Goal: Task Accomplishment & Management: Use online tool/utility

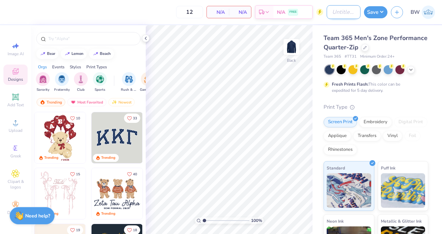
click at [327, 15] on input "Design Title" at bounding box center [344, 12] width 34 height 14
paste input "St Mary's Light Quarter Zip"
type input "St Mary's Light Quarter Zip"
click at [411, 39] on div "Team 365 Men's Zone Performance Quarter-Zip" at bounding box center [376, 43] width 105 height 19
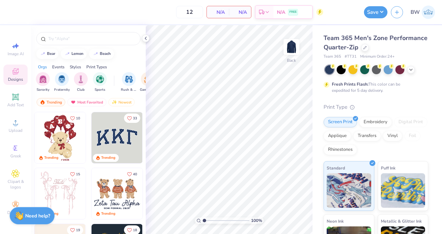
scroll to position [0, 0]
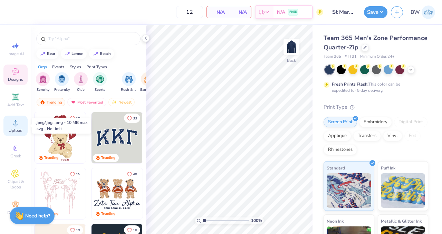
click at [19, 126] on icon at bounding box center [15, 123] width 8 height 8
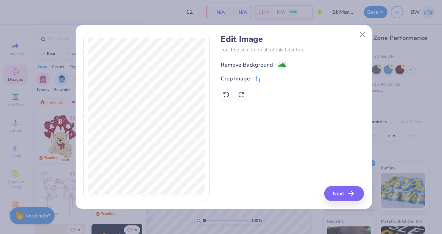
click at [280, 65] on image at bounding box center [282, 66] width 8 height 8
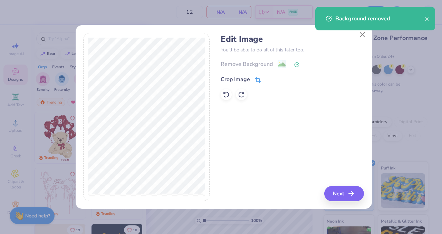
click at [258, 82] on icon at bounding box center [258, 80] width 6 height 6
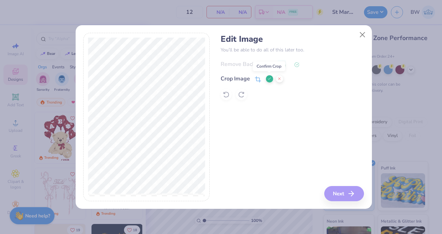
click at [268, 79] on polyline at bounding box center [269, 79] width 3 height 2
click at [281, 64] on div "Remove Background" at bounding box center [292, 64] width 143 height 9
click at [299, 65] on icon at bounding box center [296, 64] width 5 height 5
click at [278, 65] on div "Remove Background" at bounding box center [292, 64] width 143 height 9
click at [257, 81] on icon at bounding box center [258, 80] width 6 height 6
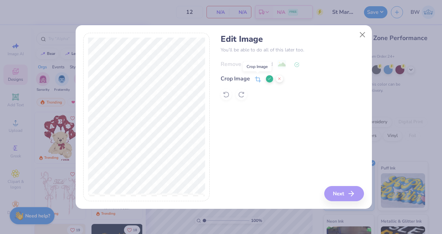
click at [258, 82] on icon at bounding box center [258, 79] width 6 height 6
click at [270, 81] on icon at bounding box center [270, 79] width 4 height 4
click at [297, 64] on polyline at bounding box center [297, 64] width 3 height 2
click at [363, 32] on button "Close" at bounding box center [362, 34] width 13 height 13
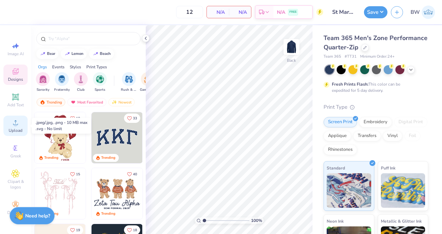
click at [13, 126] on icon at bounding box center [15, 123] width 8 height 8
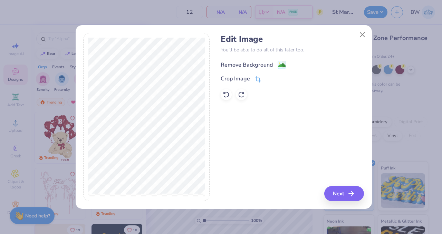
click at [282, 65] on image at bounding box center [282, 66] width 8 height 8
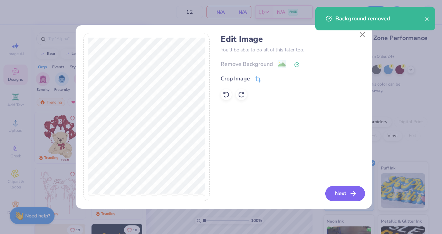
click at [346, 195] on button "Next" at bounding box center [346, 193] width 40 height 15
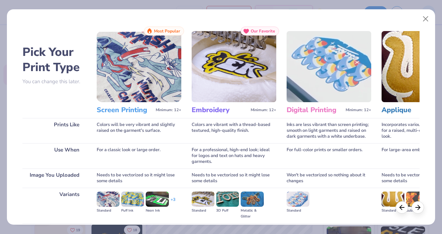
scroll to position [75, 0]
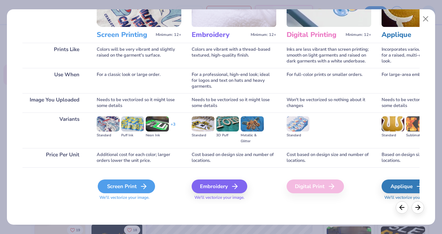
click at [125, 189] on div "Screen Print" at bounding box center [126, 187] width 57 height 14
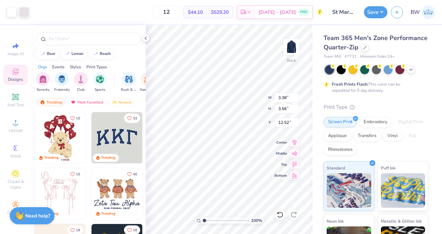
type input "3.38"
type input "3.56"
type input "3.00"
type input "2.58"
type input "2.72"
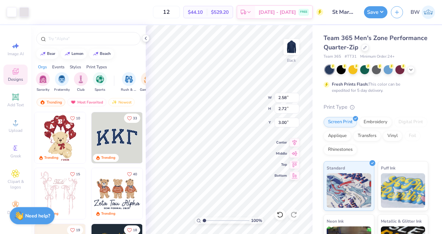
type input "2.23"
type input "2.35"
type input "2.65"
type input "2.79"
click at [281, 96] on input "2.65" at bounding box center [287, 98] width 25 height 10
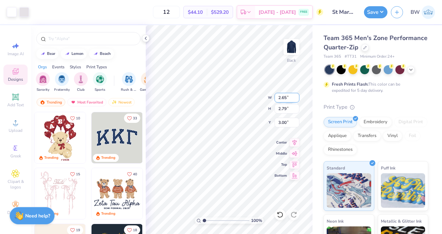
click at [281, 96] on input "2.65" at bounding box center [287, 98] width 25 height 10
click at [282, 107] on input "2.79" at bounding box center [287, 109] width 25 height 10
type input "3.50"
type input "3.69"
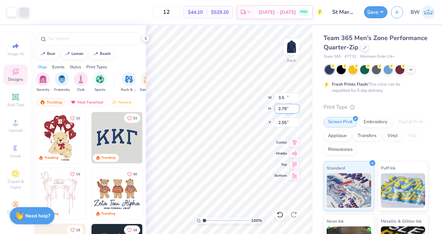
type input "2.55"
type input "3.00"
click at [146, 39] on icon at bounding box center [146, 39] width 6 height 6
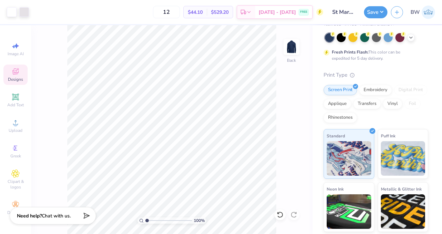
scroll to position [83, 0]
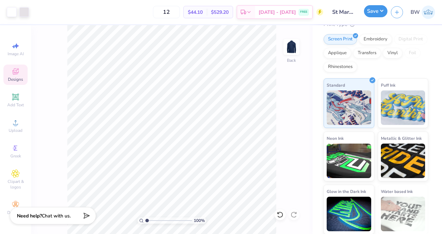
click at [371, 10] on button "Save" at bounding box center [376, 11] width 24 height 12
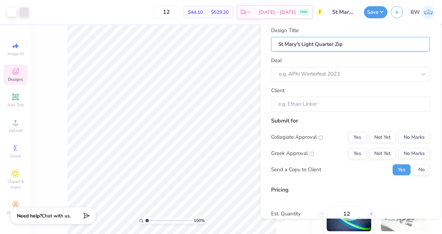
click at [345, 49] on input "St Mary's Light Quarter Zip" at bounding box center [350, 44] width 159 height 15
click at [403, 139] on button "No Marks" at bounding box center [414, 137] width 31 height 11
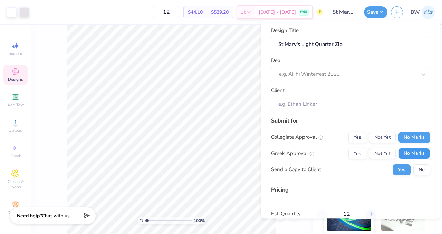
click at [406, 155] on button "No Marks" at bounding box center [414, 153] width 31 height 11
type input "$44.10"
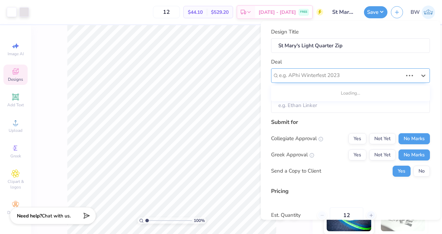
click at [318, 77] on div at bounding box center [341, 75] width 124 height 9
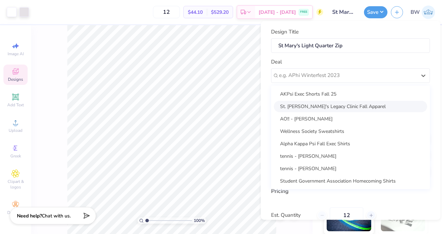
click at [311, 105] on div "St. [PERSON_NAME]'s Legacy Clinic Fall Apparel" at bounding box center [350, 106] width 153 height 11
type input "[PERSON_NAME]"
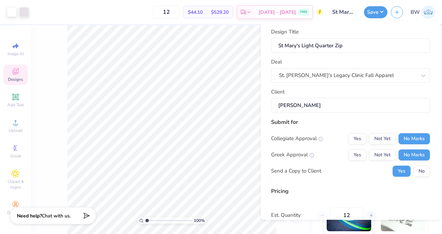
click at [306, 99] on input "[PERSON_NAME]" at bounding box center [350, 105] width 159 height 15
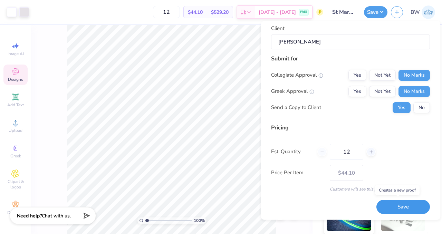
click at [385, 207] on button "Save" at bounding box center [404, 207] width 54 height 14
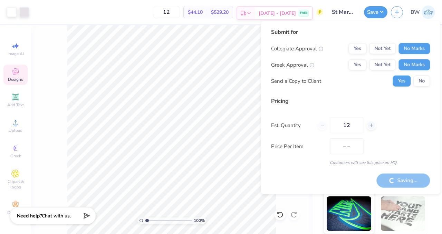
type input "$44.10"
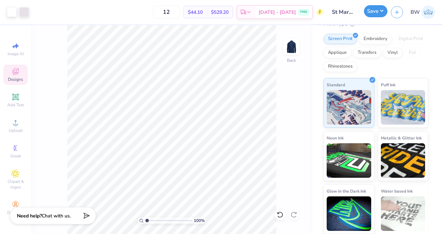
click at [370, 11] on button "Save" at bounding box center [376, 11] width 24 height 12
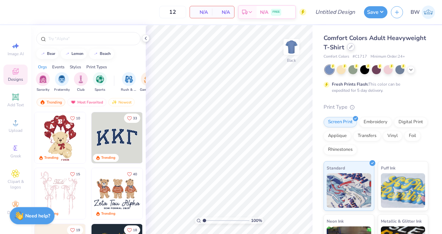
click at [355, 49] on div at bounding box center [351, 47] width 8 height 8
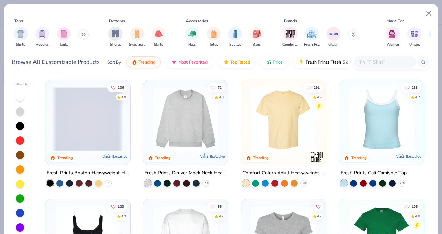
click at [369, 65] on input "text" at bounding box center [384, 62] width 53 height 8
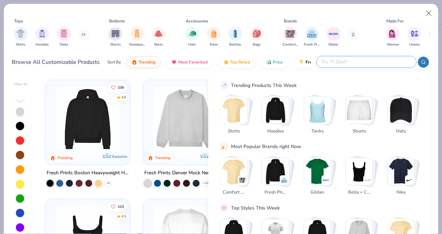
paste input "Port Authority L510"
type input "Port Authority L510"
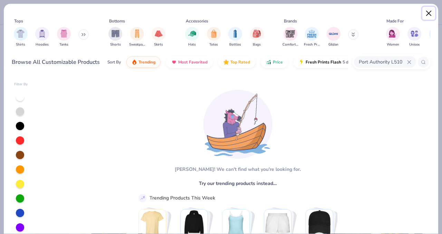
click at [426, 13] on button "Close" at bounding box center [429, 13] width 13 height 13
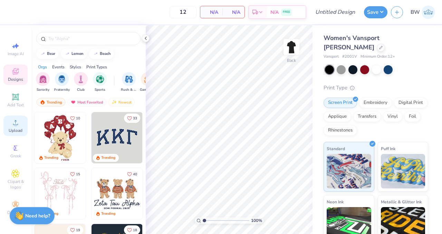
click at [18, 125] on icon at bounding box center [15, 123] width 8 height 8
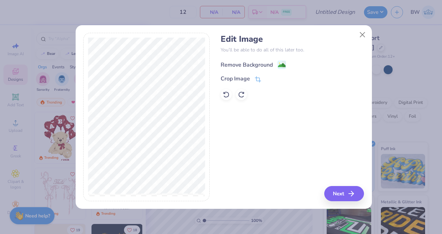
click at [284, 62] on image at bounding box center [282, 66] width 8 height 8
click at [337, 185] on div "Edit Image You’ll be able to do all of this later too. Remove Background Crop I…" at bounding box center [292, 117] width 143 height 169
click at [346, 199] on button "Next" at bounding box center [346, 193] width 40 height 15
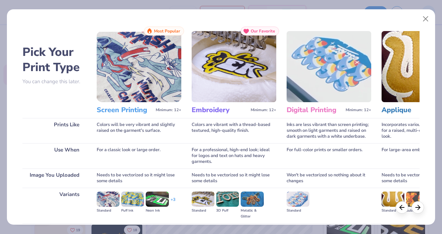
scroll to position [75, 0]
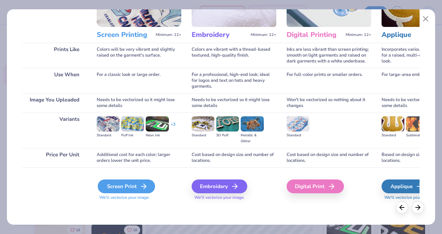
click at [126, 189] on div "Screen Print" at bounding box center [126, 187] width 57 height 14
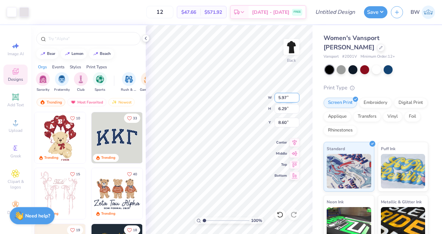
click at [285, 97] on input "5.97" at bounding box center [287, 98] width 25 height 10
type input "5"
type input "3.5"
click at [282, 101] on input "5.97" at bounding box center [287, 98] width 25 height 10
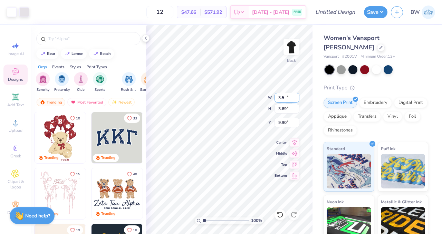
type input "3.50"
type input "3.69"
type input "3.00"
click at [391, 69] on div at bounding box center [388, 69] width 9 height 9
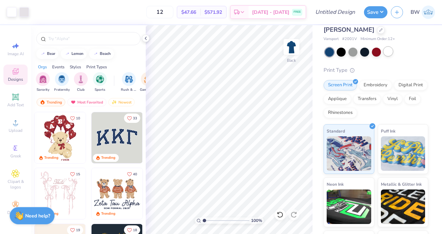
scroll to position [18, 0]
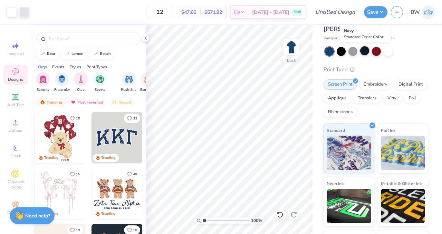
click at [366, 53] on div at bounding box center [365, 50] width 9 height 9
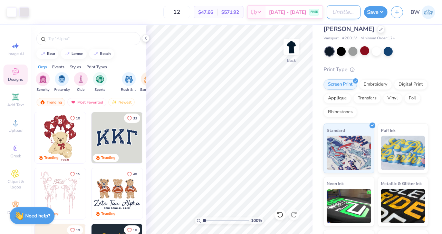
click at [344, 13] on input "Design Title" at bounding box center [344, 12] width 34 height 14
type input "D"
type input "St. Mary's Women's Polo"
click at [412, 66] on div "Print Type" at bounding box center [376, 70] width 105 height 8
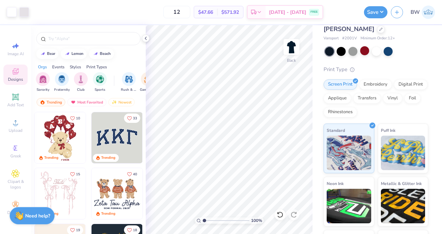
scroll to position [0, 0]
click at [372, 10] on button "Save" at bounding box center [376, 11] width 24 height 12
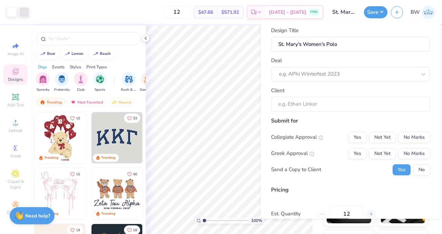
click at [325, 66] on div "Deal e.g. APhi Winterfest 2023" at bounding box center [350, 69] width 159 height 25
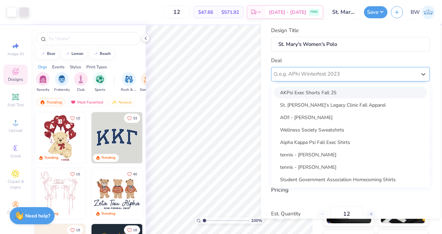
click at [315, 72] on div at bounding box center [348, 74] width 138 height 9
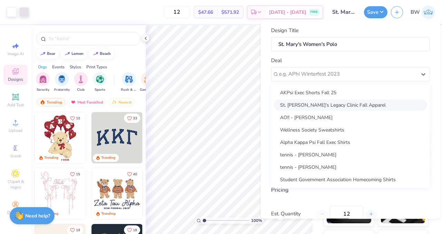
click at [302, 106] on div "St. Mary's Legacy Clinic Fall Apparel" at bounding box center [350, 105] width 153 height 11
type input "Maria Richardson"
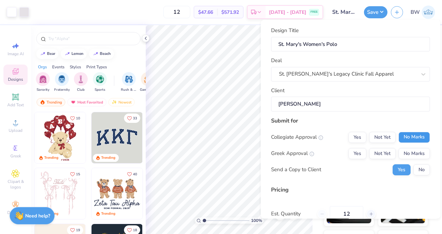
click at [399, 137] on button "No Marks" at bounding box center [414, 137] width 31 height 11
click at [403, 150] on button "No Marks" at bounding box center [414, 153] width 31 height 11
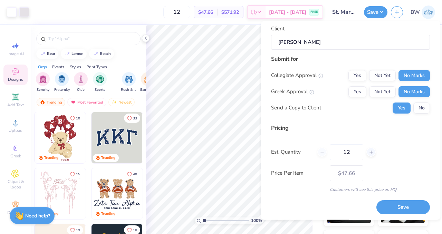
scroll to position [64, 0]
click at [394, 204] on button "Save" at bounding box center [404, 207] width 54 height 14
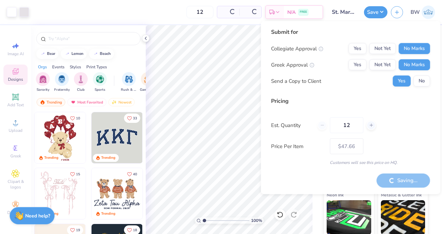
scroll to position [30, 0]
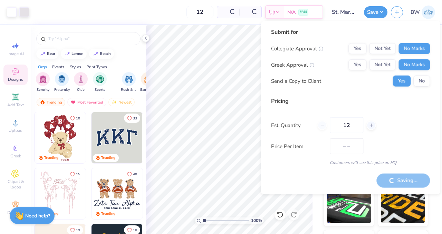
type input "$47.66"
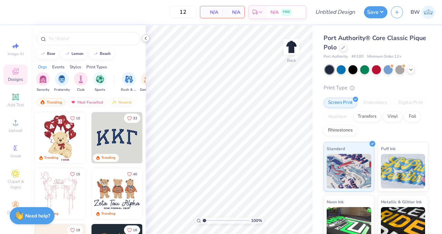
click at [147, 37] on icon at bounding box center [146, 39] width 6 height 6
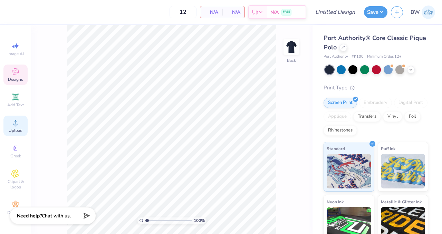
click at [18, 134] on div "Upload" at bounding box center [15, 126] width 24 height 20
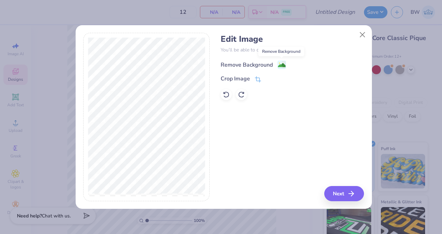
click at [281, 63] on image at bounding box center [282, 66] width 8 height 8
click at [350, 190] on icon "button" at bounding box center [353, 194] width 8 height 8
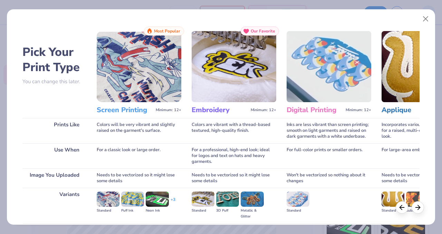
scroll to position [75, 0]
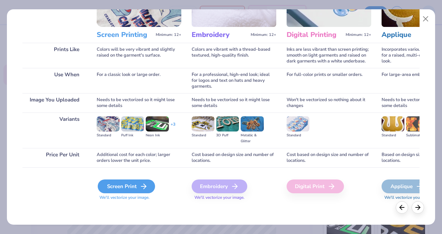
click at [112, 183] on div "Screen Print" at bounding box center [126, 187] width 57 height 14
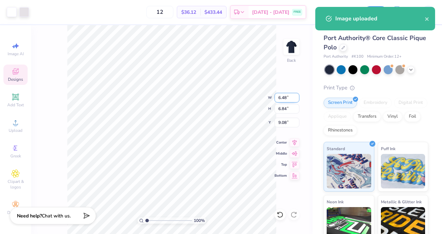
click at [283, 102] on input "6.48" at bounding box center [287, 98] width 25 height 10
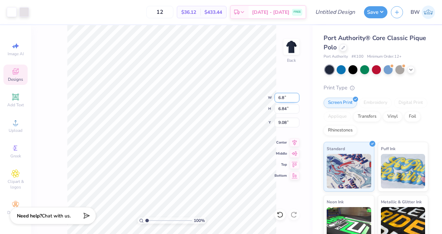
type input "6"
type input "3.50"
type input "3.69"
type input "3.00"
click at [405, 99] on div "Screen Print Embroidery Digital Print Applique Transfers Vinyl Foil Rhinestones" at bounding box center [376, 117] width 105 height 38
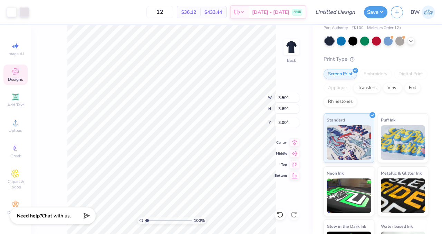
scroll to position [0, 0]
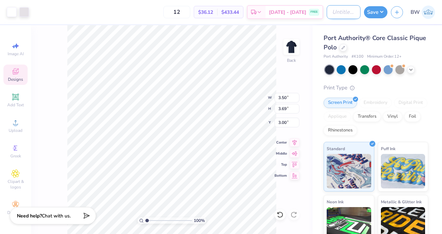
click at [331, 13] on input "Design Title" at bounding box center [344, 12] width 34 height 14
type input "M"
type input "St. Mary's Men's Polo"
click at [376, 14] on button "Save" at bounding box center [376, 11] width 24 height 12
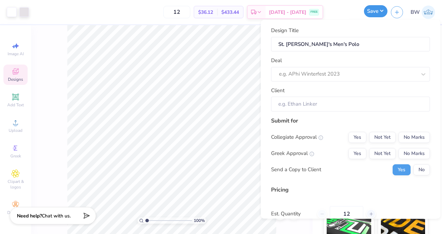
scroll to position [0, 0]
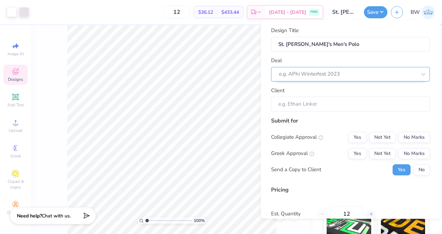
click at [320, 77] on div at bounding box center [348, 74] width 138 height 9
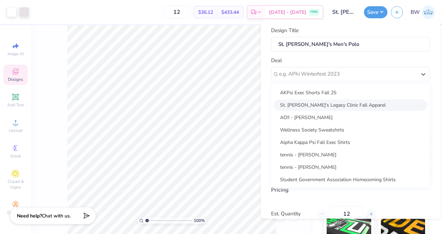
click at [310, 106] on div "St. Mary's Legacy Clinic Fall Apparel" at bounding box center [350, 105] width 153 height 11
type input "Maria Richardson"
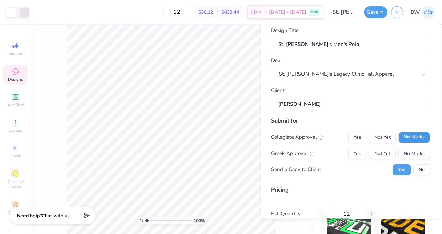
click at [401, 139] on button "No Marks" at bounding box center [414, 137] width 31 height 11
click at [409, 155] on button "No Marks" at bounding box center [414, 153] width 31 height 11
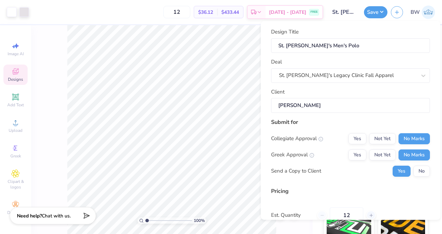
scroll to position [64, 0]
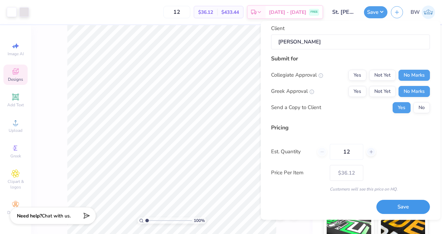
click at [386, 203] on button "Save" at bounding box center [404, 207] width 54 height 14
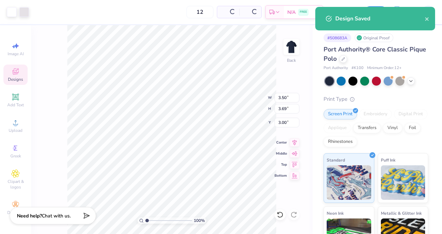
type input "$36.12"
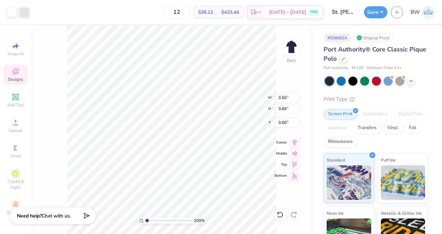
click at [384, 95] on div "Print Type" at bounding box center [376, 99] width 105 height 8
click at [21, 15] on div at bounding box center [24, 12] width 10 height 10
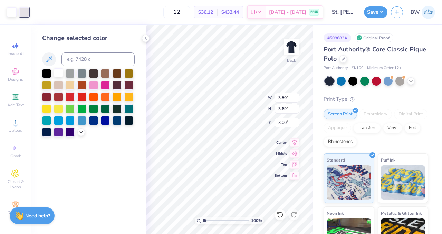
click at [56, 73] on div at bounding box center [58, 72] width 9 height 9
click at [382, 87] on div "Port Authority® Core Classic Pique Polo Port Authority # K100 Minimum Order: 12…" at bounding box center [376, 177] width 105 height 265
click at [366, 13] on button "Save" at bounding box center [376, 11] width 24 height 12
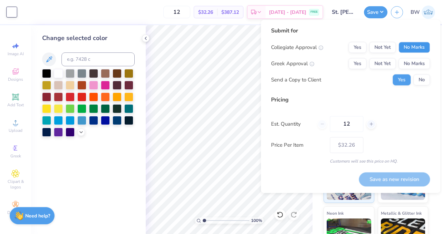
click at [410, 49] on button "No Marks" at bounding box center [414, 47] width 31 height 11
click at [411, 62] on button "No Marks" at bounding box center [414, 63] width 31 height 11
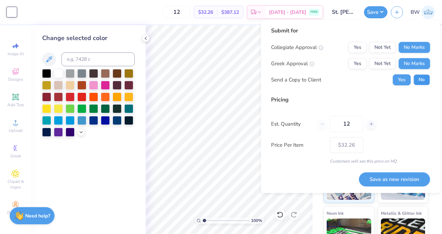
click at [416, 81] on button "No" at bounding box center [422, 79] width 17 height 11
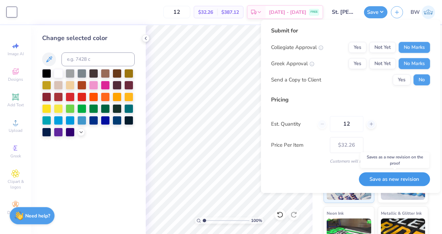
click at [408, 175] on button "Save as new revision" at bounding box center [394, 179] width 71 height 14
type input "$32.26"
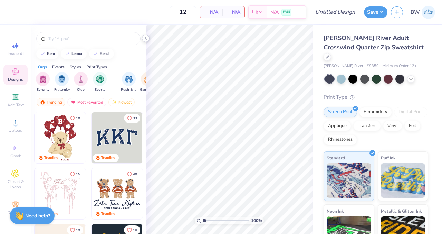
click at [146, 39] on icon at bounding box center [146, 39] width 6 height 6
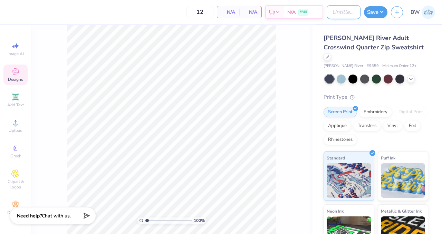
click at [337, 14] on input "Design Title" at bounding box center [344, 12] width 34 height 14
type input "St. Mary's Quarter Zip"
click at [395, 93] on div "Print Type" at bounding box center [376, 97] width 105 height 8
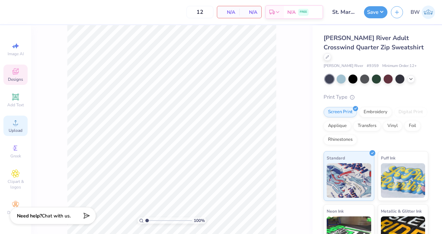
click at [11, 133] on span "Upload" at bounding box center [16, 131] width 14 height 6
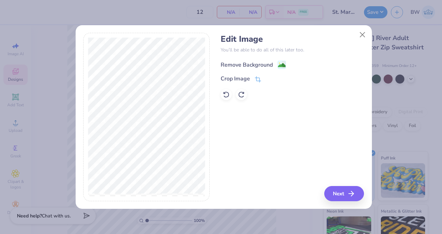
click at [280, 64] on image at bounding box center [282, 66] width 8 height 8
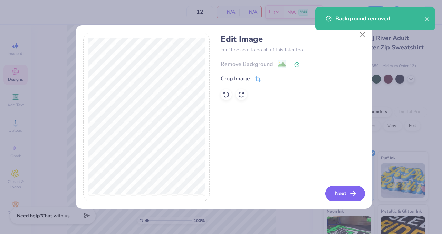
click at [339, 197] on button "Next" at bounding box center [346, 193] width 40 height 15
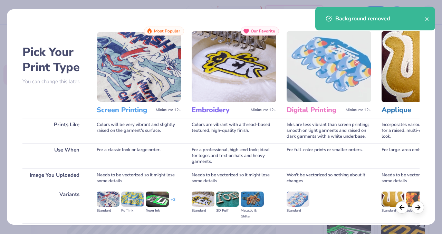
scroll to position [75, 0]
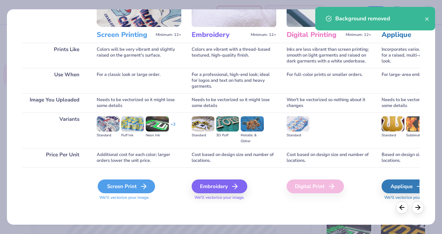
click at [133, 186] on div "Screen Print" at bounding box center [126, 187] width 57 height 14
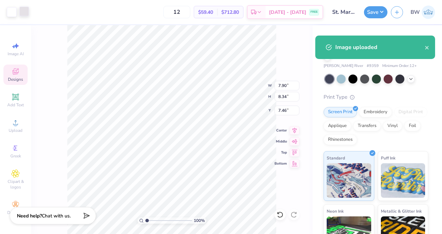
click at [22, 11] on div at bounding box center [24, 12] width 10 height 10
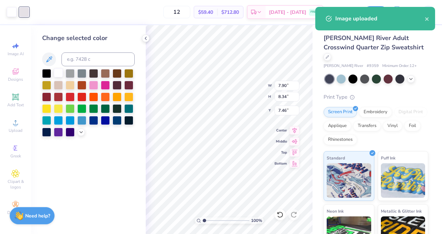
click at [58, 73] on div at bounding box center [58, 72] width 9 height 9
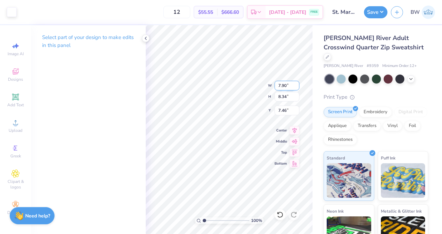
click at [281, 85] on input "7.90" at bounding box center [287, 86] width 25 height 10
type input "3.50"
type input "3.69"
type input "4.53"
click at [147, 36] on icon at bounding box center [146, 39] width 6 height 6
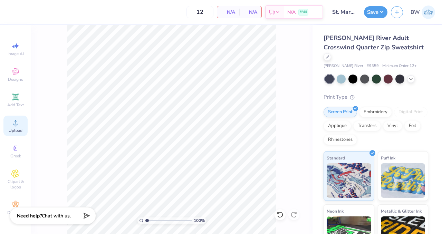
click at [13, 123] on icon at bounding box center [15, 123] width 8 height 8
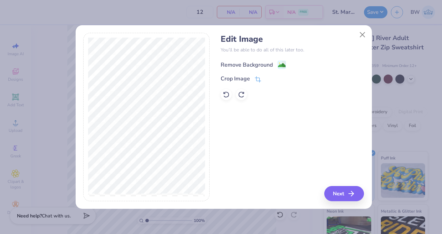
click at [279, 63] on circle at bounding box center [279, 63] width 1 height 1
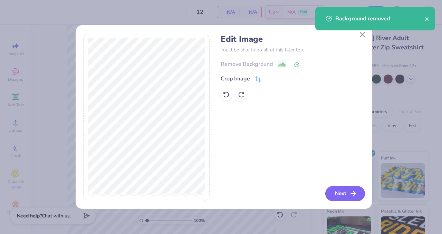
click at [337, 196] on button "Next" at bounding box center [346, 193] width 40 height 15
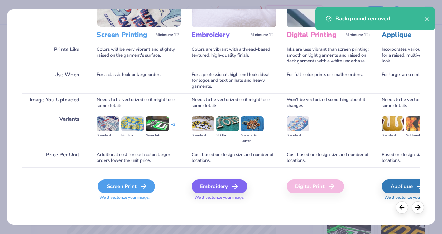
click at [117, 187] on div "Screen Print" at bounding box center [126, 187] width 57 height 14
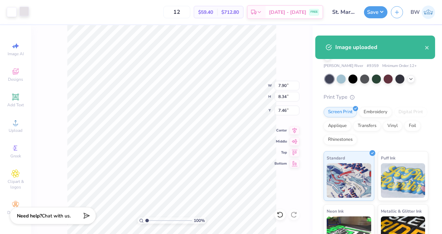
click at [24, 12] on div at bounding box center [24, 12] width 10 height 10
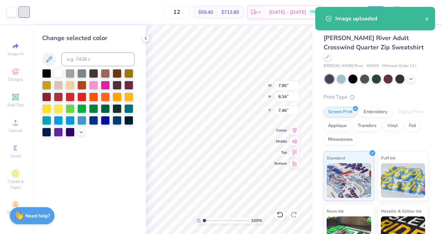
click at [57, 72] on div at bounding box center [58, 72] width 9 height 9
click at [144, 40] on icon at bounding box center [146, 39] width 6 height 6
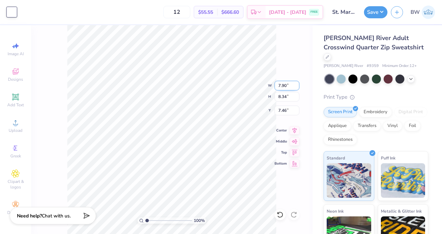
click at [282, 85] on input "7.90" at bounding box center [287, 86] width 25 height 10
type input "0"
type input "3.50"
type input "3.69"
type input "3.18"
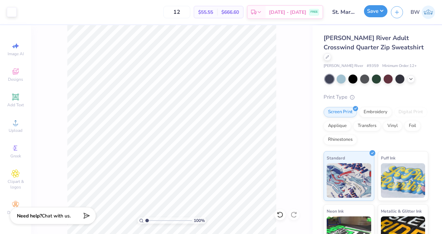
click at [373, 12] on button "Save" at bounding box center [376, 11] width 24 height 12
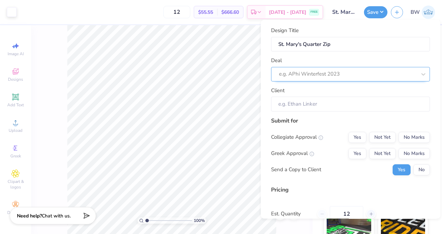
click at [321, 68] on div "e.g. APhi Winterfest 2023" at bounding box center [350, 74] width 159 height 15
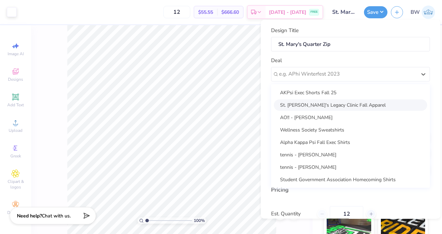
click at [312, 104] on div "St. Mary's Legacy Clinic Fall Apparel" at bounding box center [350, 105] width 153 height 11
type input "Maria Richardson"
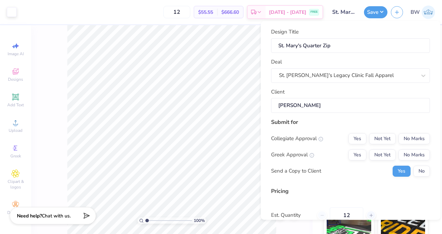
scroll to position [47, 0]
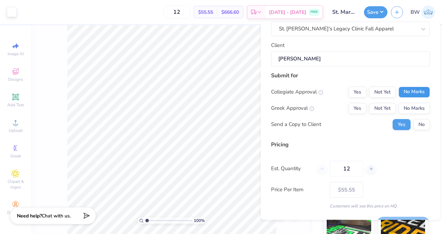
click at [411, 92] on button "No Marks" at bounding box center [414, 91] width 31 height 11
click at [411, 105] on button "No Marks" at bounding box center [414, 108] width 31 height 11
click at [414, 121] on button "No" at bounding box center [422, 124] width 17 height 11
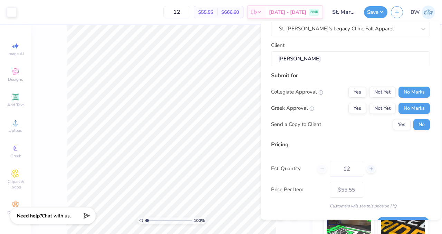
scroll to position [64, 0]
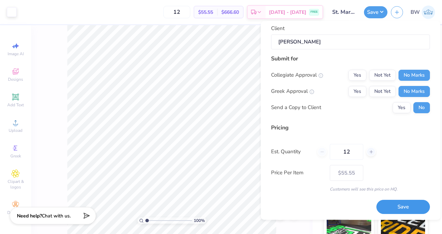
click at [393, 208] on button "Save" at bounding box center [404, 207] width 54 height 14
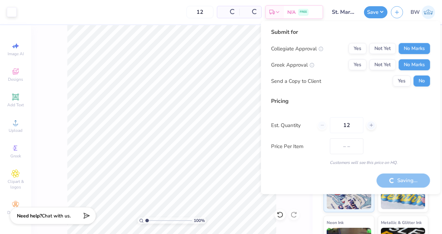
type input "$55.55"
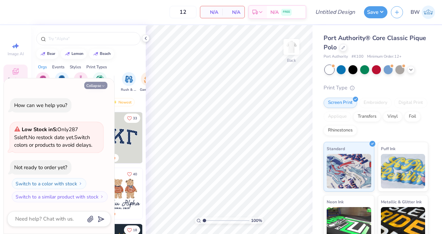
click at [95, 85] on button "Collapse" at bounding box center [95, 85] width 23 height 7
type textarea "x"
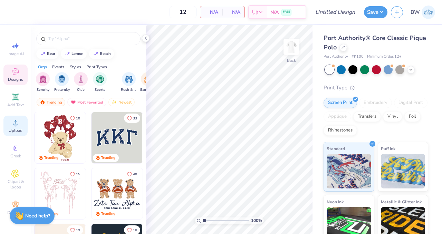
click at [9, 124] on div "Upload" at bounding box center [15, 126] width 24 height 20
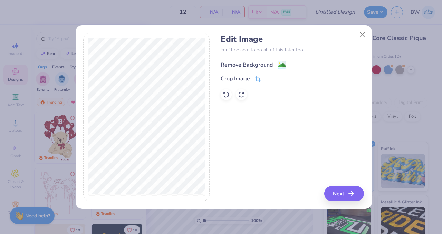
click at [280, 62] on image at bounding box center [282, 66] width 8 height 8
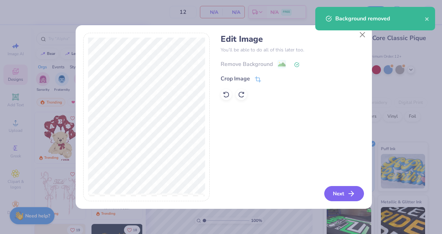
click at [335, 190] on button "Next" at bounding box center [345, 193] width 40 height 15
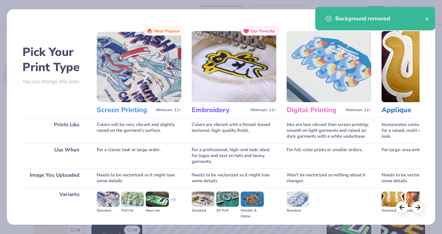
scroll to position [75, 0]
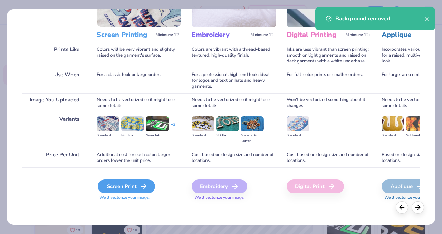
click at [117, 189] on div "Screen Print" at bounding box center [126, 187] width 57 height 14
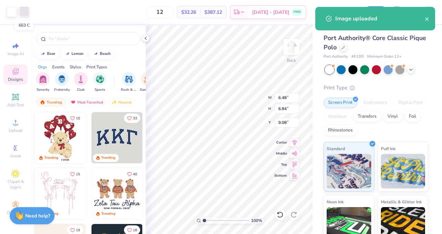
click at [21, 11] on div at bounding box center [24, 12] width 10 height 10
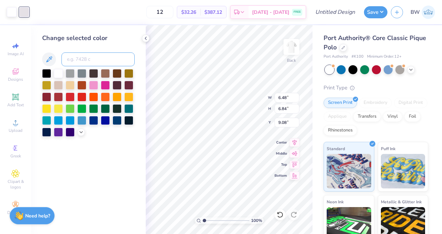
click at [84, 57] on input at bounding box center [98, 60] width 73 height 14
click at [115, 122] on div at bounding box center [117, 119] width 9 height 9
click at [12, 11] on div at bounding box center [12, 12] width 10 height 10
click at [114, 120] on div at bounding box center [117, 119] width 9 height 9
type input "3.00"
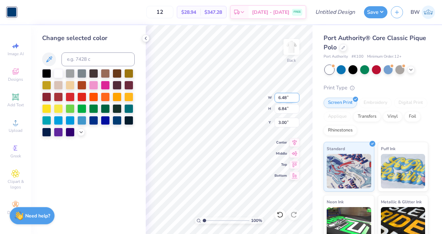
click at [280, 99] on input "6.48" at bounding box center [287, 98] width 25 height 10
type input "8"
type input "3.50"
type input "3.69"
type input "3.00"
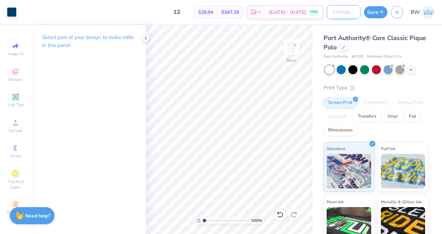
click at [334, 10] on input "Design Title" at bounding box center [344, 12] width 34 height 14
type input "M"
type input "St. Mary's White Men's Polo"
click at [431, 87] on div "Port Authority® Core Classic Pique Polo Port Authority # K100 Minimum Order: 12…" at bounding box center [378, 161] width 130 height 273
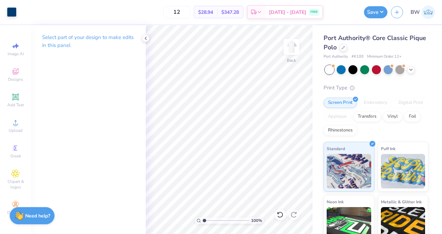
scroll to position [0, 0]
click at [373, 15] on button "Save" at bounding box center [376, 11] width 24 height 12
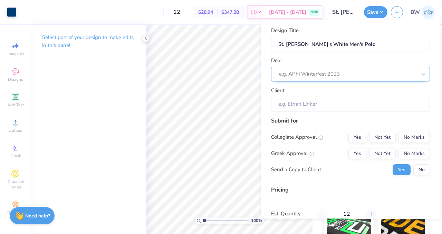
click at [358, 72] on div at bounding box center [348, 74] width 138 height 9
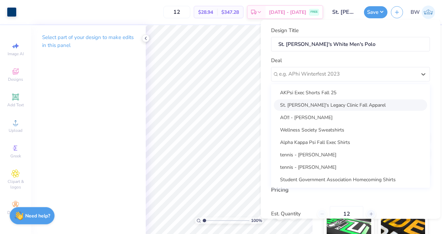
click at [338, 104] on div "St. Mary's Legacy Clinic Fall Apparel" at bounding box center [350, 105] width 153 height 11
type input "Maria Richardson"
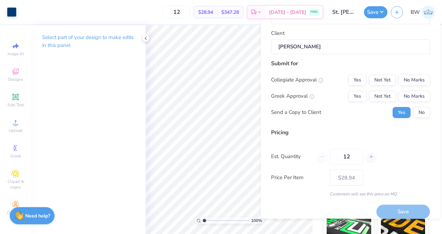
scroll to position [64, 0]
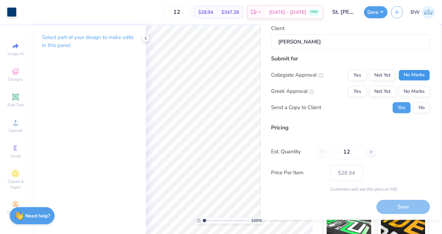
click at [410, 71] on button "No Marks" at bounding box center [414, 74] width 31 height 11
click at [413, 87] on button "No Marks" at bounding box center [414, 91] width 31 height 11
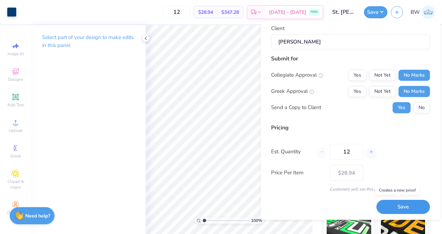
click at [388, 203] on button "Save" at bounding box center [404, 207] width 54 height 14
type input "$28.94"
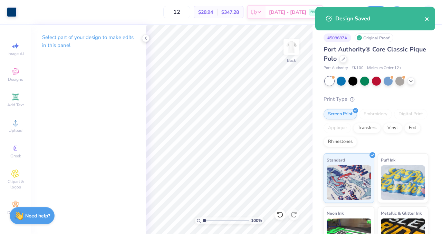
click at [429, 20] on icon "close" at bounding box center [427, 19] width 5 height 6
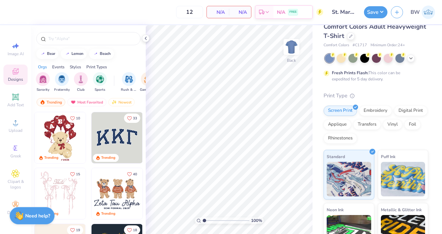
scroll to position [25, 0]
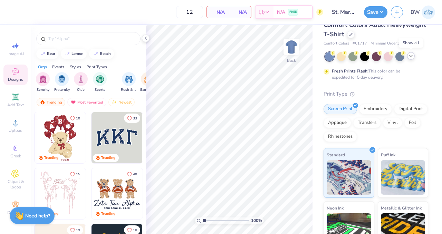
click at [412, 58] on div at bounding box center [412, 56] width 8 height 8
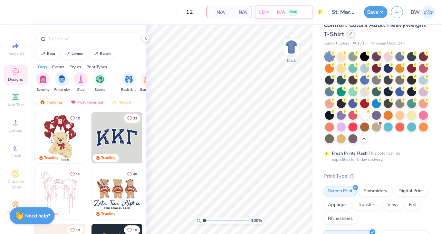
click at [355, 36] on div at bounding box center [351, 34] width 8 height 8
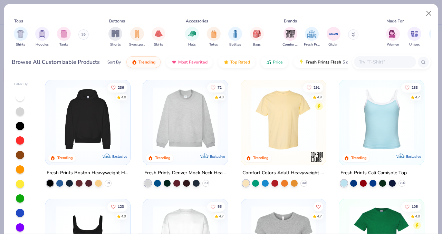
click at [379, 63] on input "text" at bounding box center [384, 62] width 53 height 8
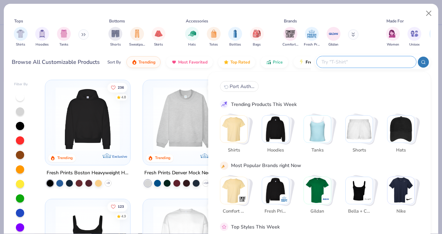
paste input "Vansport 2001V - Navy"
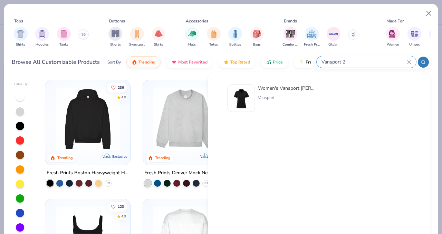
type input "Vansport 2"
drag, startPoint x: 293, startPoint y: 87, endPoint x: 267, endPoint y: 88, distance: 26.6
click at [267, 88] on div "Women's Vansport Marco Polo Shirt" at bounding box center [287, 88] width 58 height 7
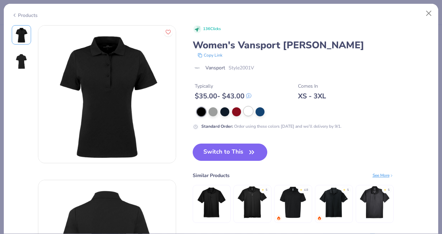
click at [249, 112] on div at bounding box center [248, 111] width 9 height 9
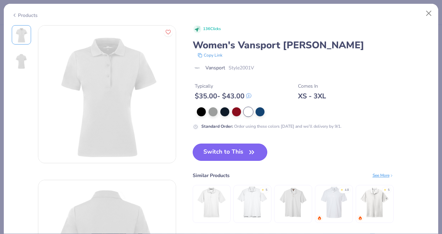
click at [214, 152] on button "Switch to This" at bounding box center [230, 152] width 75 height 17
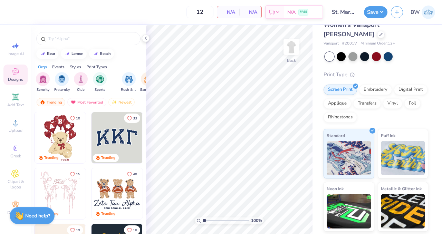
drag, startPoint x: 383, startPoint y: 77, endPoint x: 374, endPoint y: 77, distance: 9.3
click at [374, 77] on div "Print Type" at bounding box center [376, 75] width 105 height 8
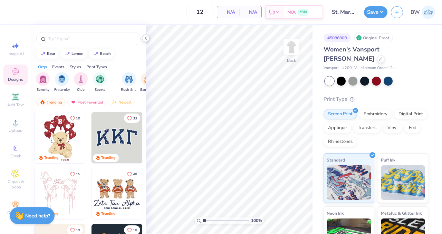
click at [147, 37] on icon at bounding box center [146, 39] width 6 height 6
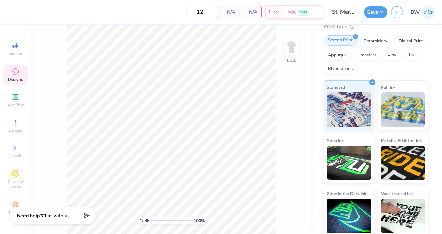
scroll to position [75, 0]
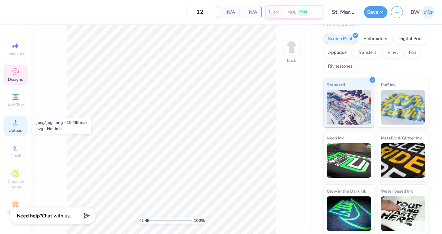
click at [12, 129] on span "Upload" at bounding box center [16, 131] width 14 height 6
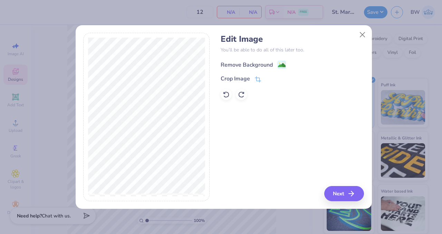
click at [281, 64] on image at bounding box center [282, 66] width 8 height 8
click at [348, 191] on button "Next" at bounding box center [346, 193] width 40 height 15
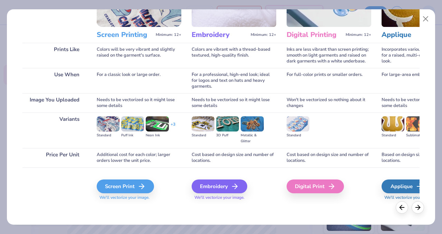
click at [127, 195] on span "We'll vectorize your image." at bounding box center [139, 198] width 85 height 6
click at [122, 186] on div "Screen Print" at bounding box center [126, 187] width 57 height 14
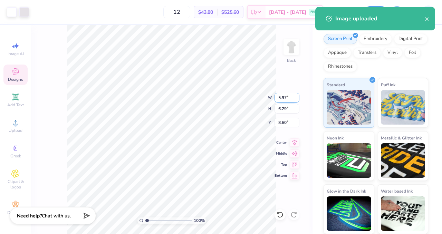
click at [284, 100] on input "5.97" at bounding box center [287, 98] width 25 height 10
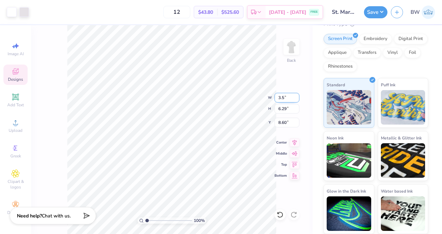
type input "3.50"
type input "3.69"
type input "3.00"
click at [25, 14] on div at bounding box center [24, 12] width 10 height 10
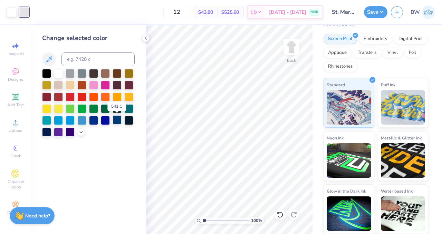
click at [116, 122] on div at bounding box center [117, 119] width 9 height 9
click at [16, 9] on div at bounding box center [12, 12] width 10 height 10
click at [120, 117] on div at bounding box center [117, 119] width 9 height 9
click at [427, 64] on div "# 508680B Original Proof Women's Vansport Marco Polo Shirt Vansport # 2001V Min…" at bounding box center [378, 92] width 130 height 284
click at [144, 36] on icon at bounding box center [146, 39] width 6 height 6
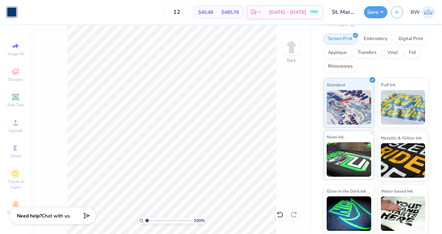
scroll to position [0, 0]
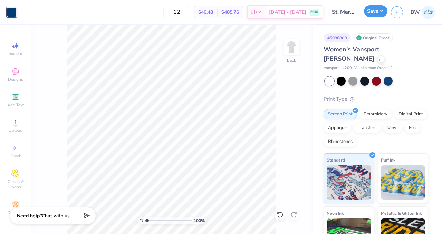
click at [369, 10] on button "Save" at bounding box center [376, 11] width 24 height 12
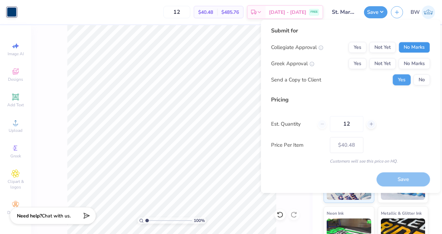
click at [413, 47] on button "No Marks" at bounding box center [414, 47] width 31 height 11
click at [405, 63] on button "No Marks" at bounding box center [414, 63] width 31 height 11
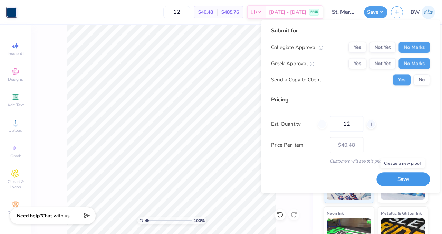
click at [399, 178] on button "Save" at bounding box center [404, 179] width 54 height 14
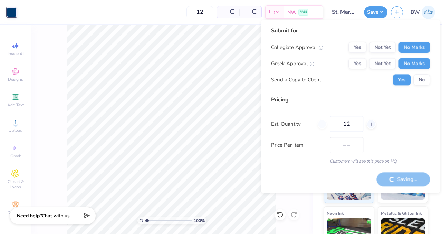
type input "$40.48"
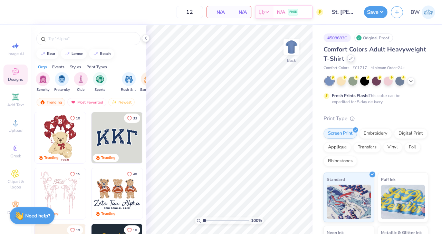
click at [355, 60] on div at bounding box center [351, 59] width 8 height 8
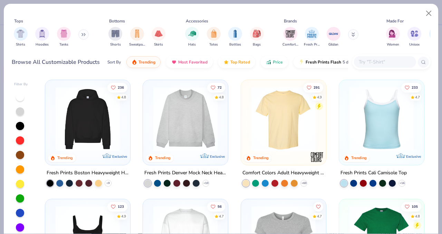
click at [376, 62] on input "text" at bounding box center [384, 62] width 53 height 8
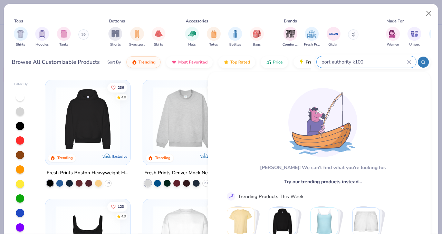
click at [358, 60] on input "port authority k100" at bounding box center [364, 62] width 86 height 8
type input "port authority polo"
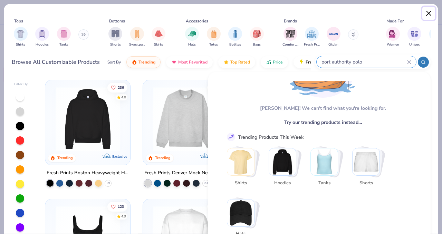
click at [426, 13] on button "Close" at bounding box center [429, 13] width 13 height 13
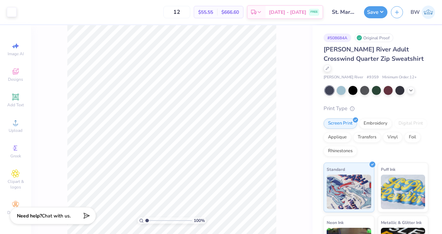
click at [288, 56] on div "100 %" at bounding box center [172, 129] width 282 height 209
click at [300, 54] on div "100 %" at bounding box center [172, 129] width 282 height 209
click at [236, 13] on span "$666.60" at bounding box center [231, 12] width 18 height 7
click at [202, 12] on span "$55.55" at bounding box center [205, 12] width 15 height 7
click at [178, 12] on input "12" at bounding box center [176, 12] width 27 height 12
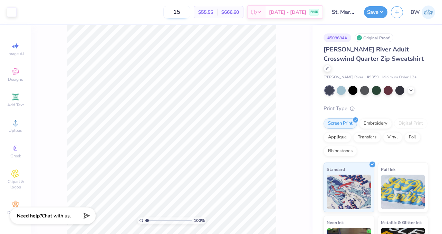
type input "15"
